Goal: Task Accomplishment & Management: Use online tool/utility

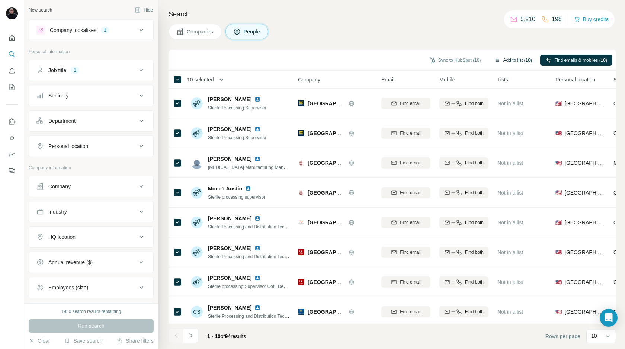
click at [507, 59] on button "Add to list (10)" at bounding box center [513, 60] width 48 height 11
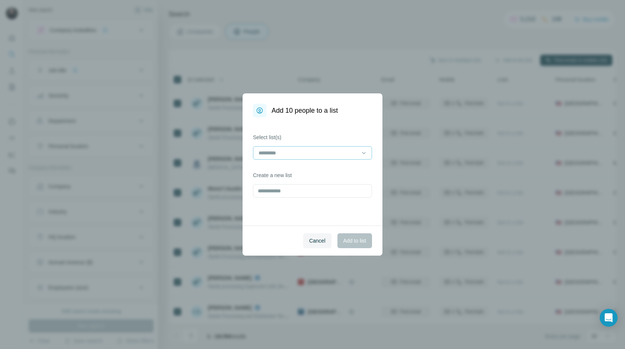
click at [280, 153] on input at bounding box center [308, 153] width 100 height 8
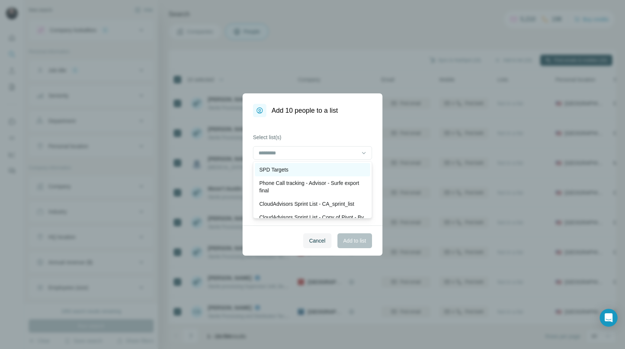
click at [276, 168] on p "SPD Targets" at bounding box center [273, 169] width 29 height 7
click at [310, 129] on div "Select list(s) SPD Targets Create a new list" at bounding box center [312, 171] width 140 height 108
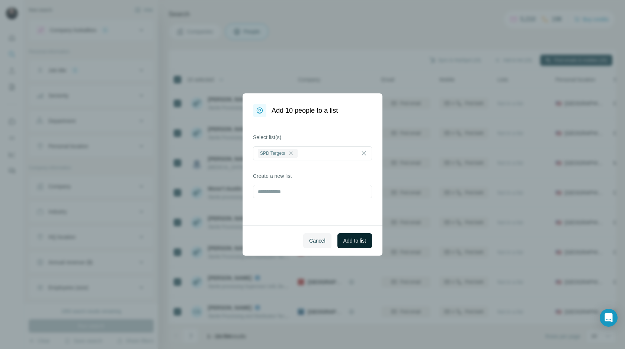
click at [356, 241] on span "Add to list" at bounding box center [354, 240] width 23 height 7
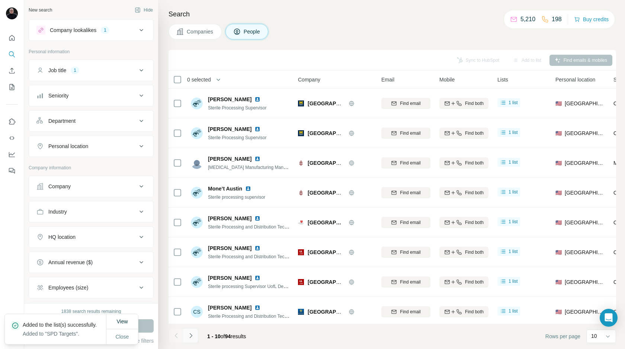
click at [193, 334] on icon "Navigate to next page" at bounding box center [190, 335] width 7 height 7
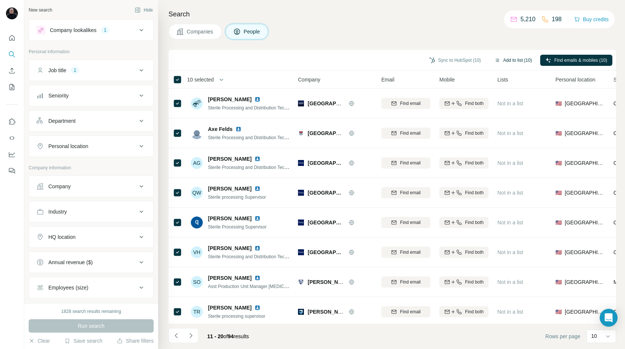
click at [503, 59] on button "Add to list (10)" at bounding box center [513, 60] width 48 height 11
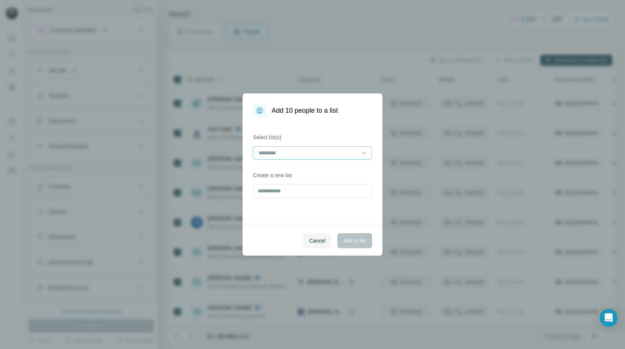
click at [280, 157] on div at bounding box center [308, 152] width 100 height 13
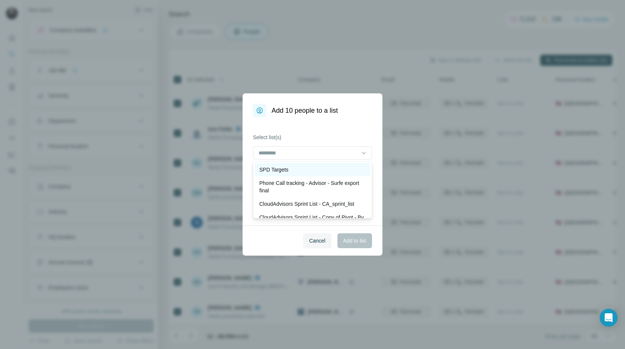
click at [276, 168] on p "SPD Targets" at bounding box center [273, 169] width 29 height 7
click at [301, 123] on div "Select list(s) SPD Targets Create a new list" at bounding box center [312, 171] width 140 height 108
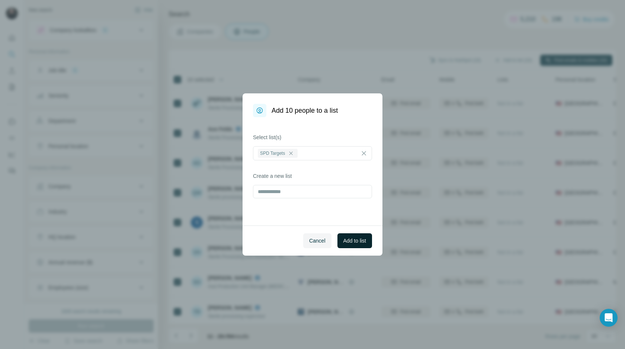
click at [357, 240] on span "Add to list" at bounding box center [354, 240] width 23 height 7
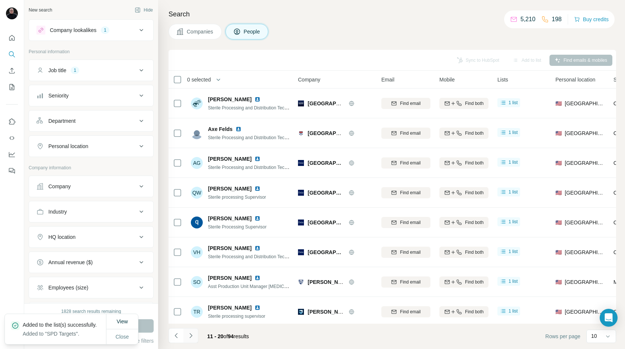
click at [191, 336] on icon "Navigate to next page" at bounding box center [190, 335] width 3 height 5
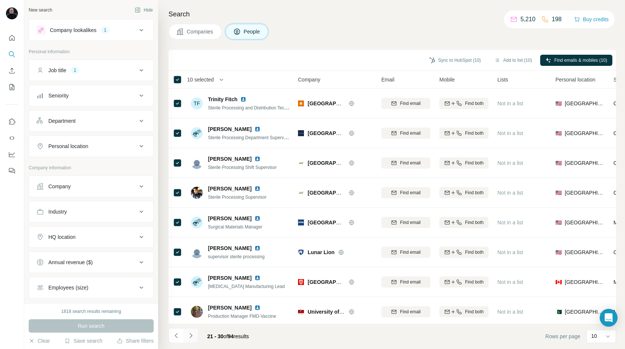
click at [192, 335] on icon "Navigate to next page" at bounding box center [190, 335] width 3 height 5
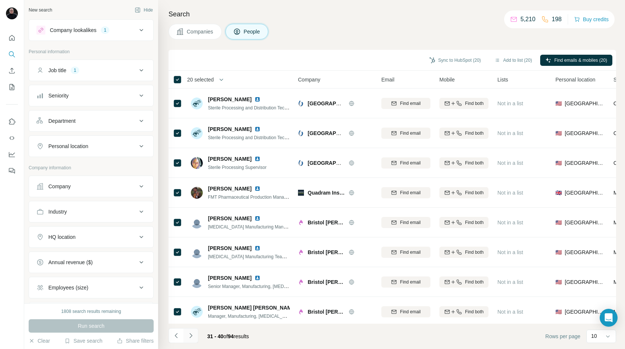
click at [191, 335] on icon "Navigate to next page" at bounding box center [190, 335] width 3 height 5
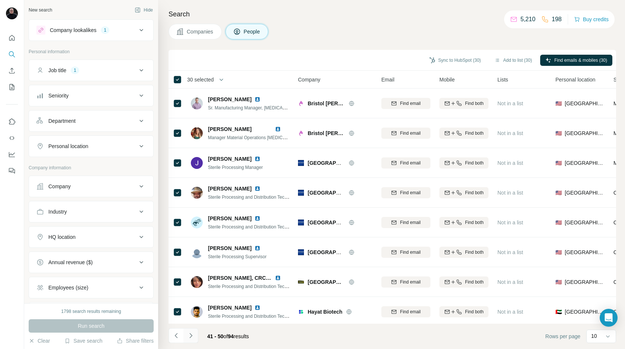
click at [190, 335] on icon "Navigate to next page" at bounding box center [190, 335] width 7 height 7
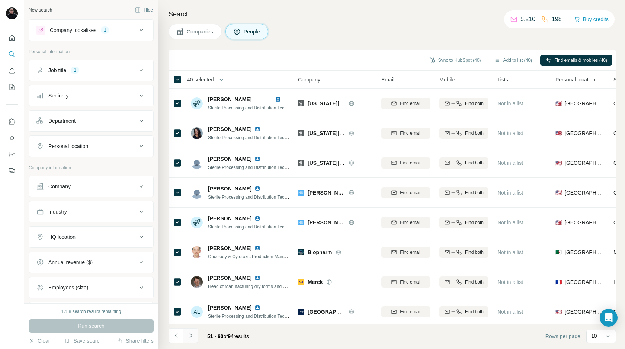
click at [191, 335] on icon "Navigate to next page" at bounding box center [190, 335] width 7 height 7
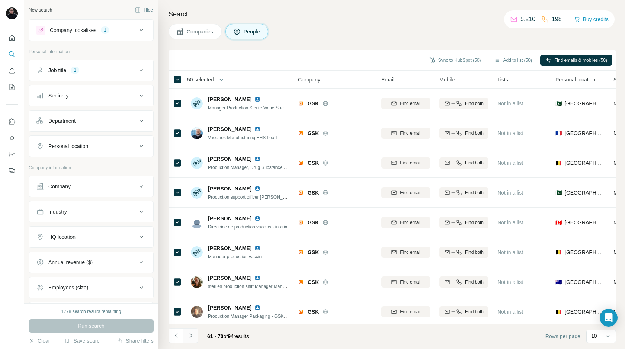
click at [191, 337] on icon "Navigate to next page" at bounding box center [190, 335] width 7 height 7
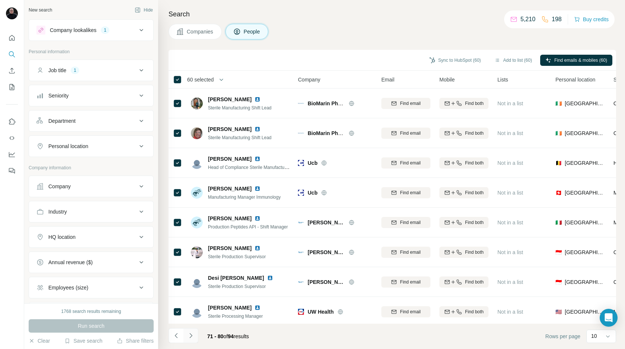
click at [193, 335] on icon "Navigate to next page" at bounding box center [190, 335] width 7 height 7
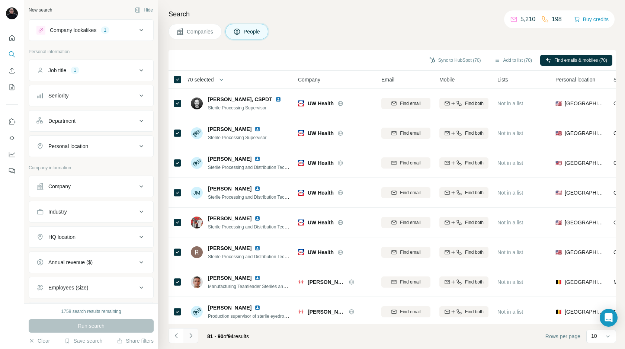
click at [191, 335] on icon "Navigate to next page" at bounding box center [190, 335] width 7 height 7
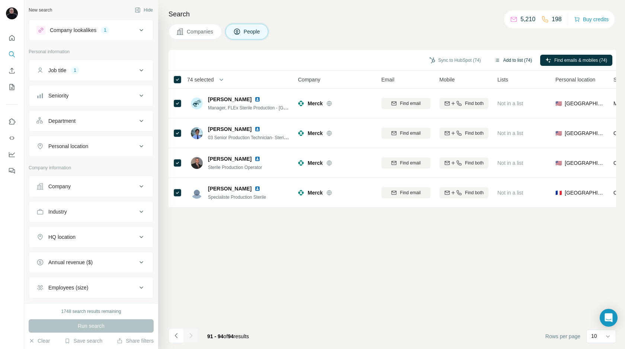
click at [507, 61] on button "Add to list (74)" at bounding box center [513, 60] width 48 height 11
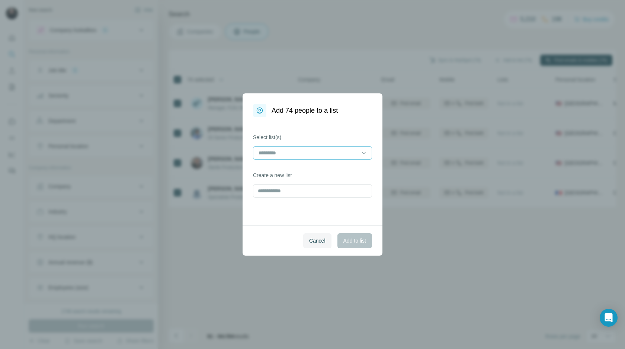
click at [284, 154] on input at bounding box center [308, 153] width 100 height 8
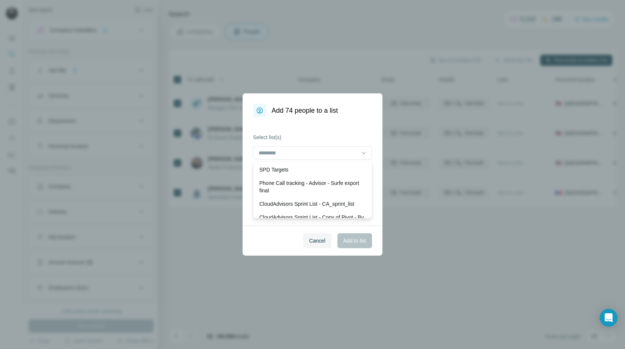
click at [281, 168] on p "SPD Targets" at bounding box center [273, 169] width 29 height 7
click at [312, 123] on div "Select list(s) SPD Targets Create a new list" at bounding box center [312, 171] width 140 height 108
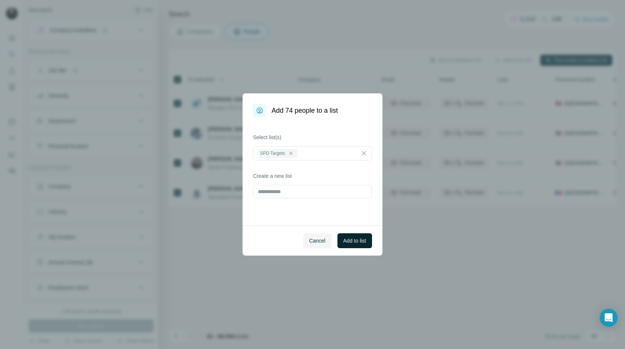
click at [354, 239] on span "Add to list" at bounding box center [354, 240] width 23 height 7
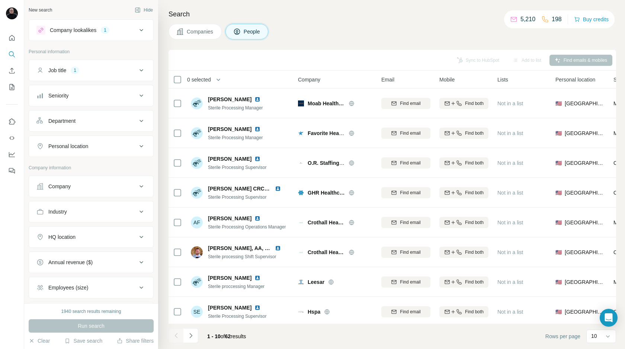
click at [105, 189] on div "Company" at bounding box center [86, 186] width 100 height 7
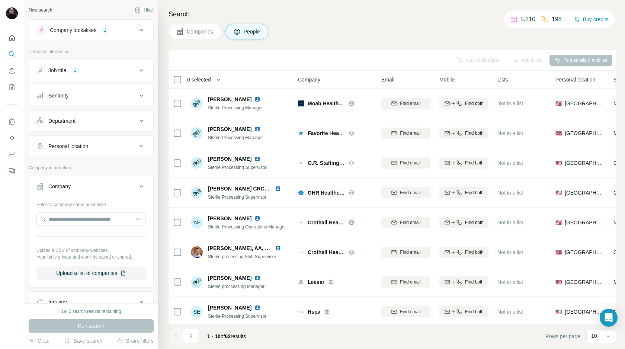
click at [104, 187] on div "Company" at bounding box center [86, 186] width 100 height 7
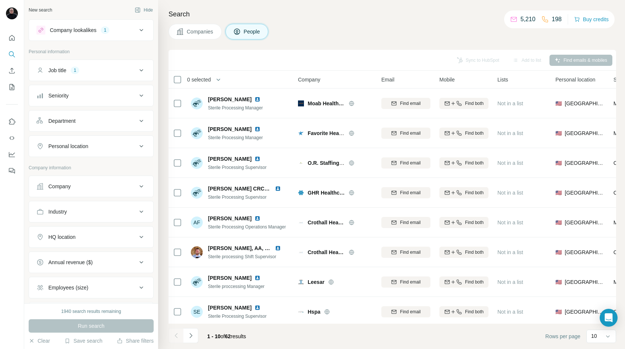
click at [98, 210] on div "Industry" at bounding box center [86, 211] width 100 height 7
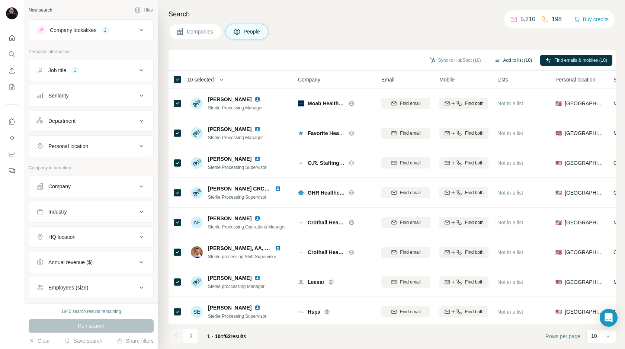
click at [505, 60] on button "Add to list (10)" at bounding box center [513, 60] width 48 height 11
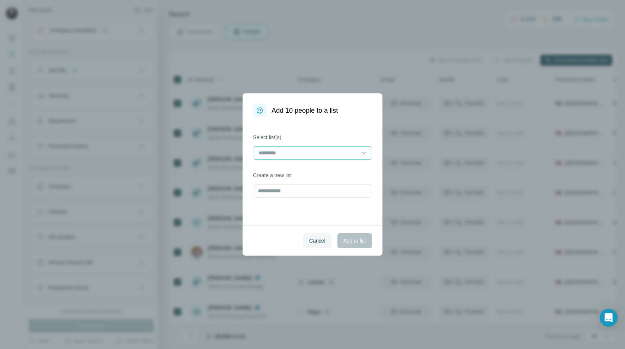
click at [286, 152] on input at bounding box center [308, 153] width 100 height 8
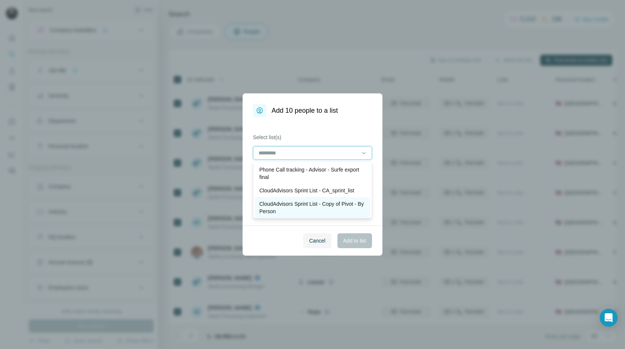
scroll to position [28, 0]
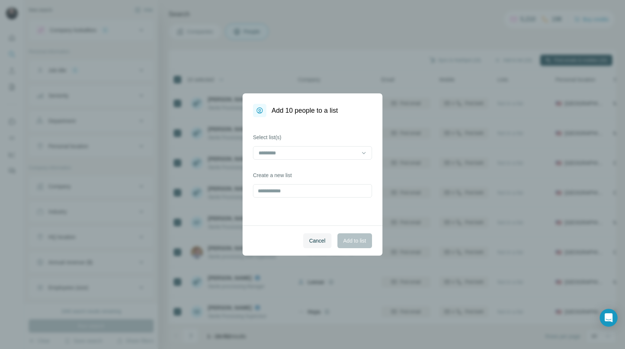
click at [275, 127] on div "Select list(s) Create a new list" at bounding box center [312, 171] width 140 height 108
click at [283, 189] on input "text" at bounding box center [312, 190] width 119 height 13
click at [281, 193] on input "text" at bounding box center [312, 190] width 119 height 13
type input "**********"
click at [350, 239] on span "Add to list" at bounding box center [354, 240] width 23 height 7
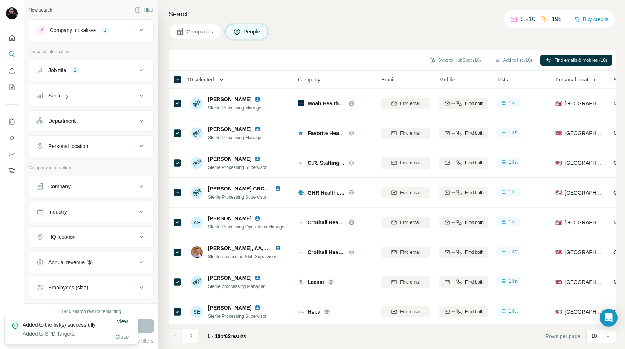
click at [223, 79] on icon "button" at bounding box center [220, 79] width 7 height 7
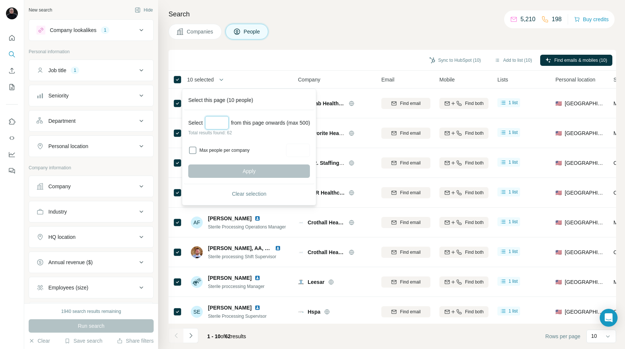
click at [216, 122] on input "Select a number (up to 500)" at bounding box center [217, 122] width 24 height 13
type input "**"
click at [239, 167] on button "Apply" at bounding box center [249, 170] width 122 height 13
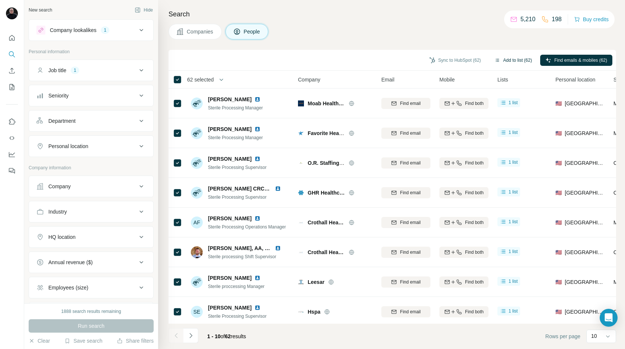
click at [512, 59] on button "Add to list (62)" at bounding box center [513, 60] width 48 height 11
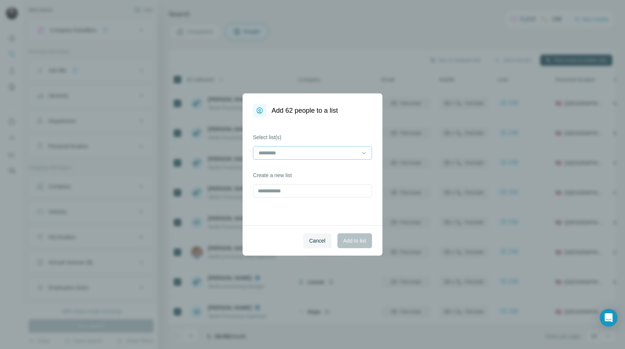
click at [277, 153] on input at bounding box center [308, 153] width 100 height 8
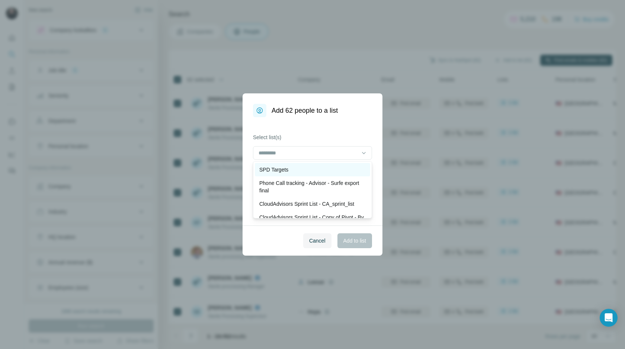
click at [275, 167] on p "SPD Targets" at bounding box center [273, 169] width 29 height 7
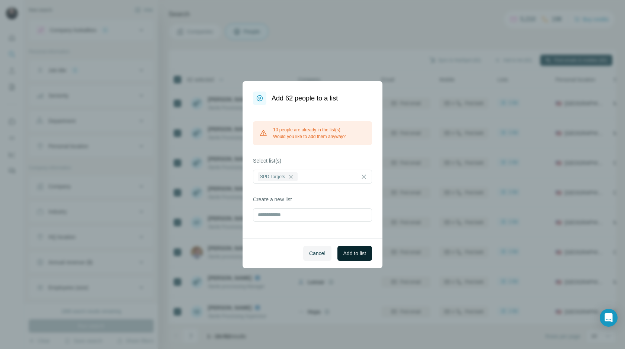
click at [356, 255] on span "Add to list" at bounding box center [354, 252] width 23 height 7
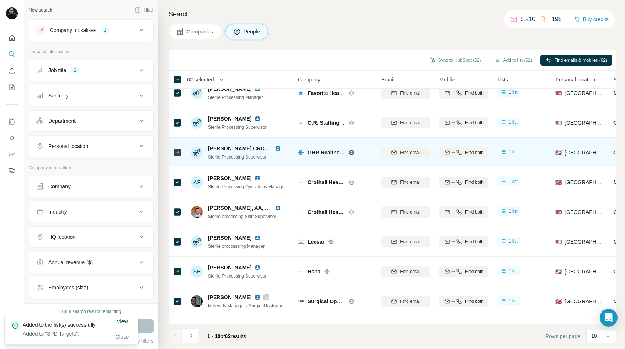
scroll to position [62, 0]
